Goal: Check status

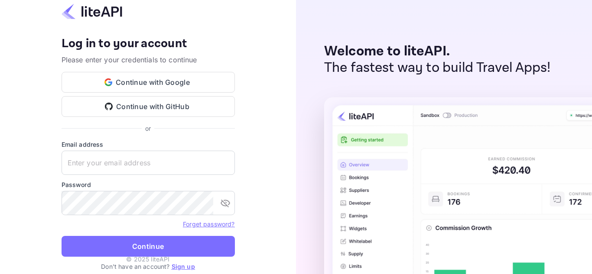
type input "zen.abddin@tbo.com"
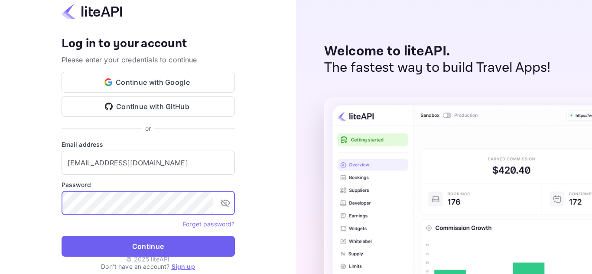
click at [170, 249] on button "Continue" at bounding box center [148, 246] width 173 height 21
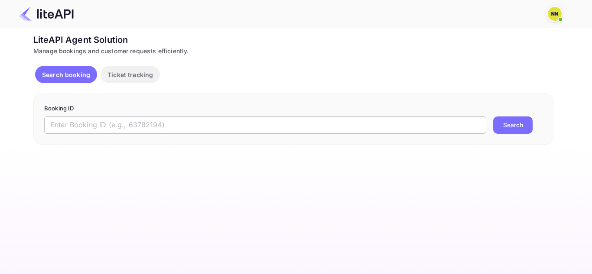
click at [290, 127] on input "text" at bounding box center [265, 125] width 442 height 17
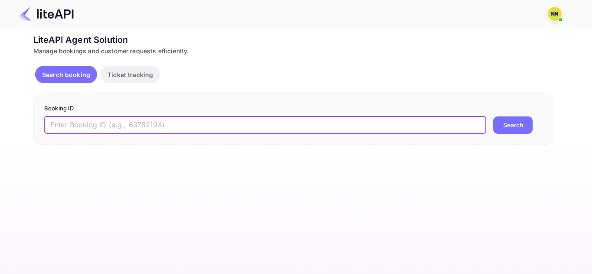
paste input "8506280"
type input "8506280"
click at [507, 120] on button "Search" at bounding box center [512, 125] width 39 height 17
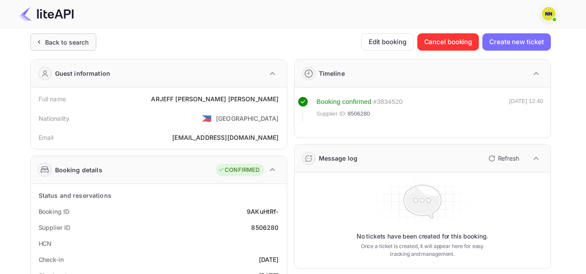
click at [77, 36] on div "Back to search" at bounding box center [63, 41] width 66 height 17
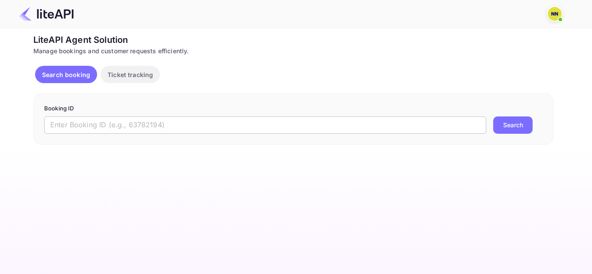
click at [256, 121] on input "text" at bounding box center [265, 125] width 442 height 17
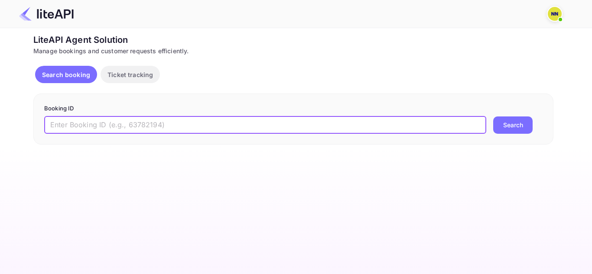
paste input "8892803"
type input "8892803"
click at [493, 117] on button "Search" at bounding box center [512, 125] width 39 height 17
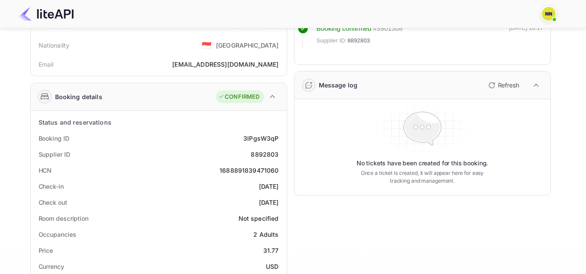
scroll to position [130, 0]
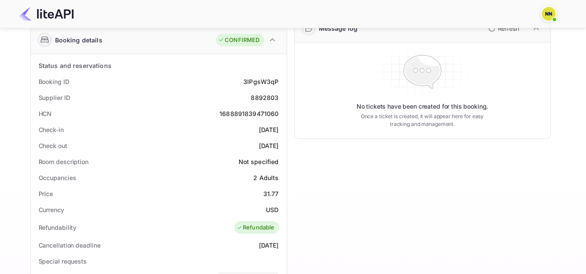
click at [253, 114] on div "1688891839471060" at bounding box center [248, 113] width 59 height 9
copy div "1688891839471060"
